Goal: Transaction & Acquisition: Purchase product/service

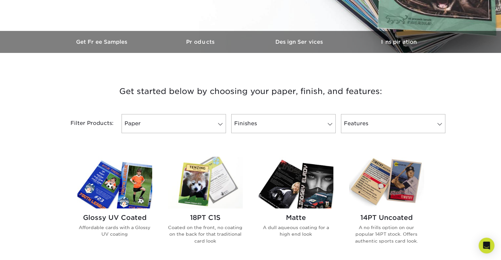
scroll to position [176, 0]
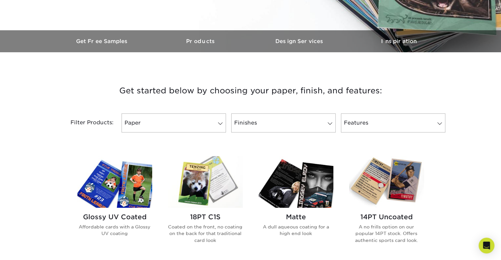
click at [178, 127] on link "Paper" at bounding box center [173, 123] width 104 height 19
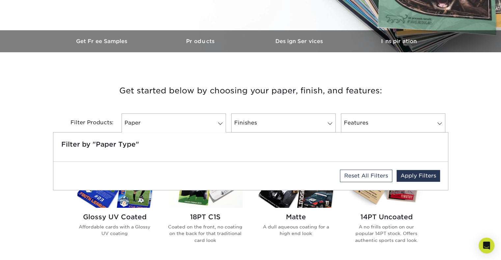
click at [129, 145] on h5 "Filter by "Paper Type"" at bounding box center [250, 145] width 378 height 8
click at [150, 167] on div "Reset All Filters Apply Filters" at bounding box center [250, 176] width 394 height 28
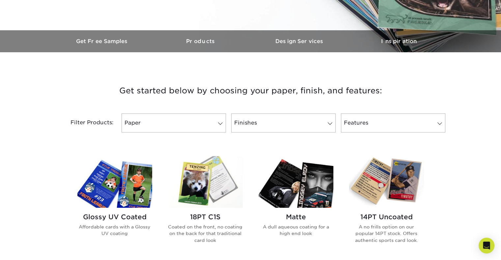
click at [386, 198] on img at bounding box center [386, 182] width 75 height 52
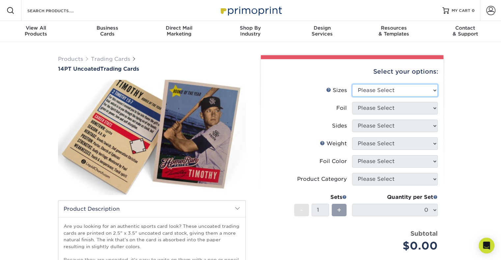
click at [390, 88] on select "Please Select 2.5" x 3.5"" at bounding box center [395, 90] width 86 height 13
click at [470, 117] on div "Products Trading Cards 14PT Uncoated Trading Cards show more Templates" at bounding box center [250, 207] width 501 height 330
click at [410, 93] on select "Please Select 2.5" x 3.5"" at bounding box center [395, 90] width 86 height 13
select select "2.50x3.50"
click at [352, 84] on select "Please Select 2.5" x 3.5"" at bounding box center [395, 90] width 86 height 13
